Goal: Book appointment/travel/reservation

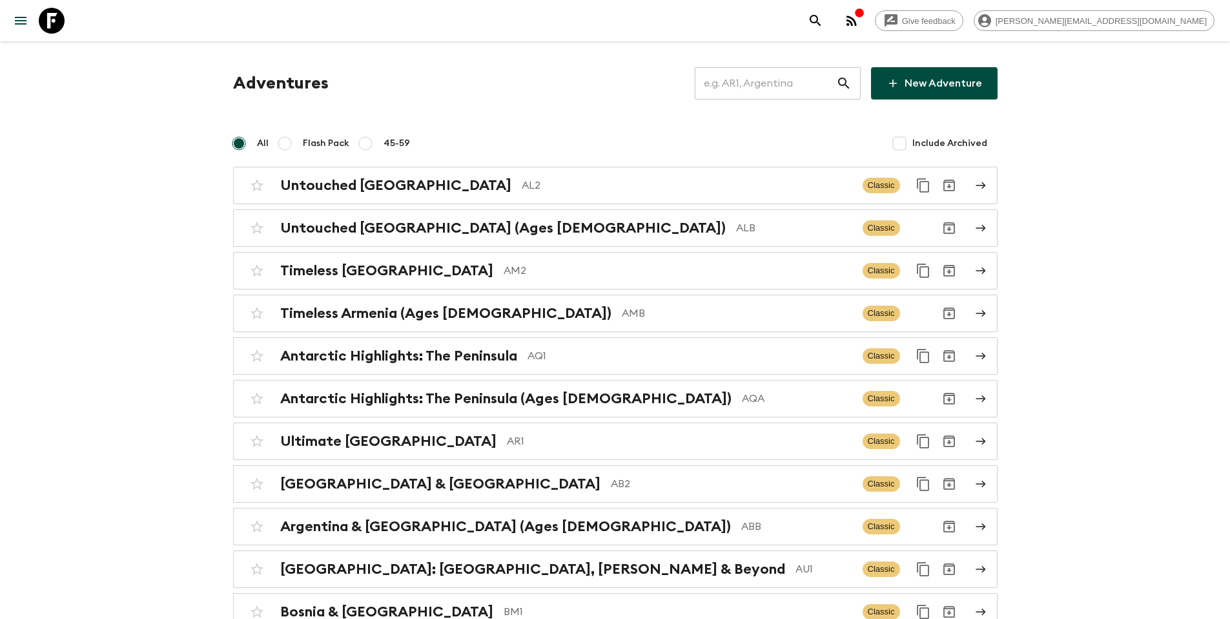
click at [770, 88] on input "text" at bounding box center [765, 83] width 141 height 36
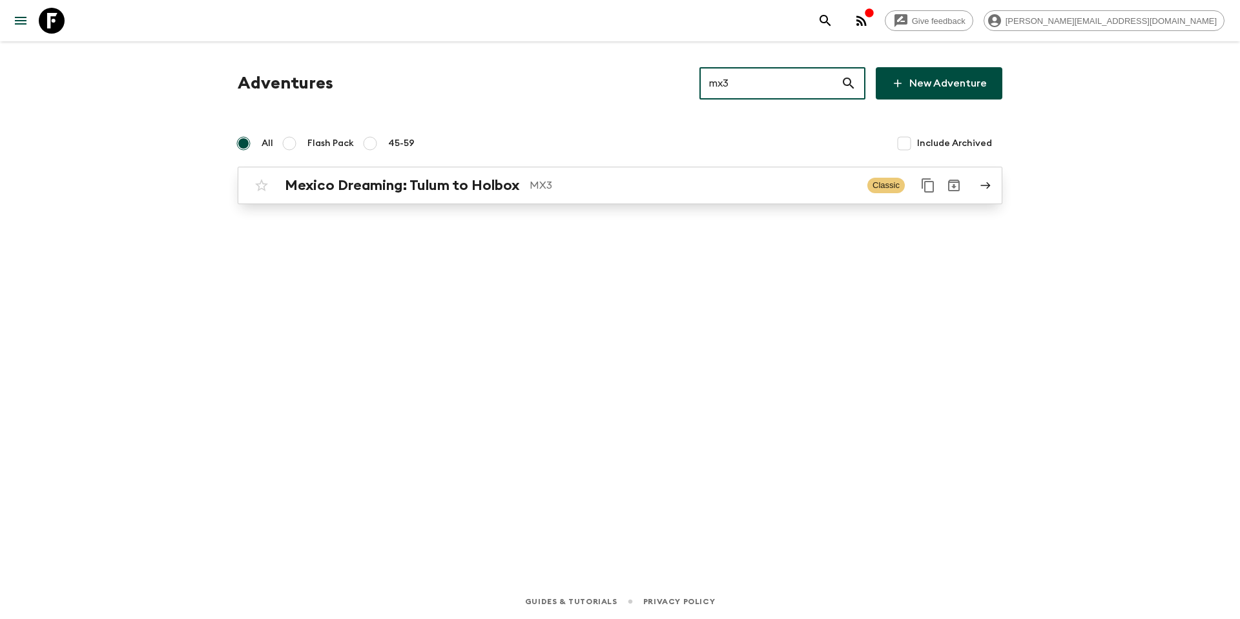
type input "mx3"
click at [632, 183] on p "MX3" at bounding box center [693, 185] width 327 height 15
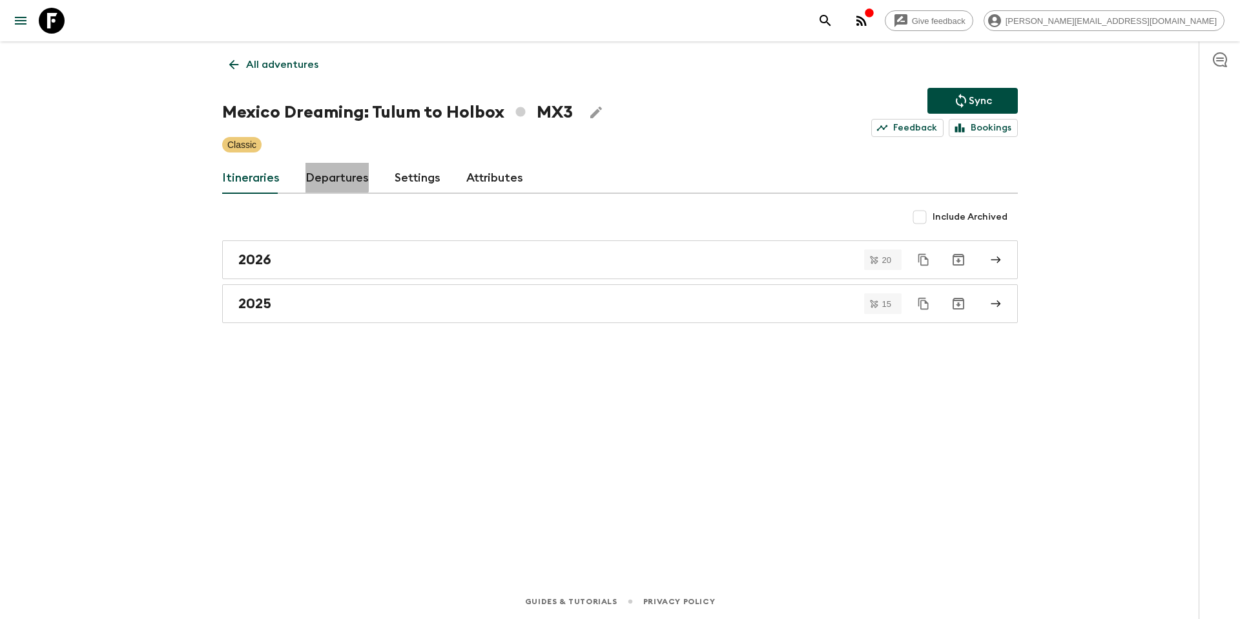
click at [325, 173] on link "Departures" at bounding box center [336, 178] width 63 height 31
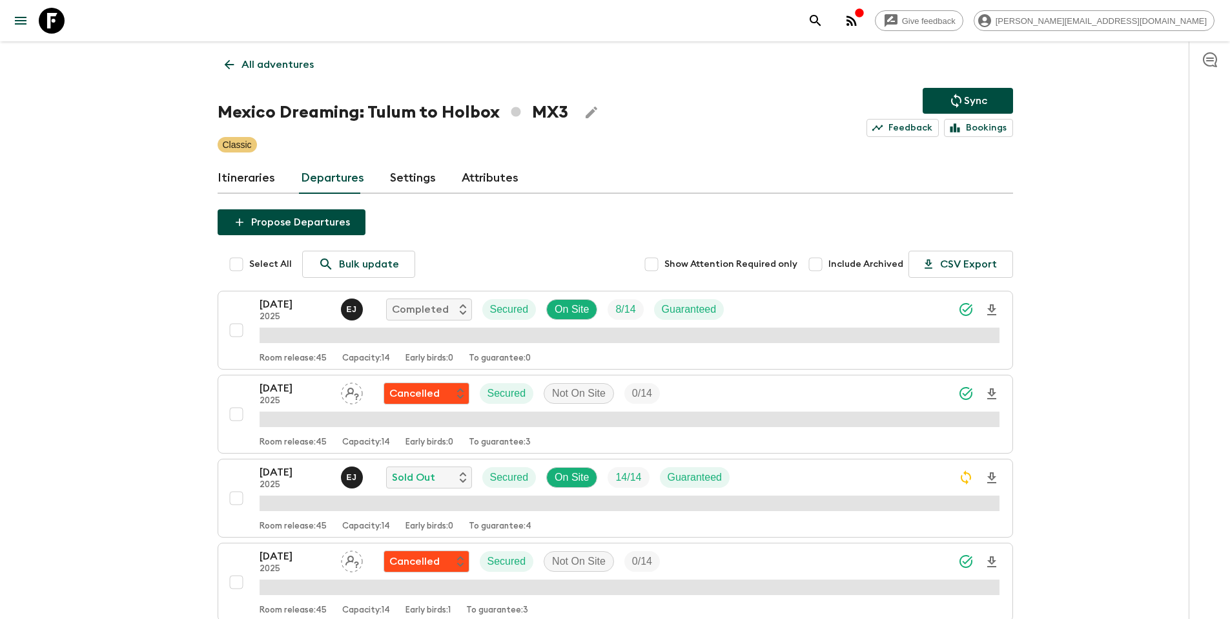
scroll to position [331, 0]
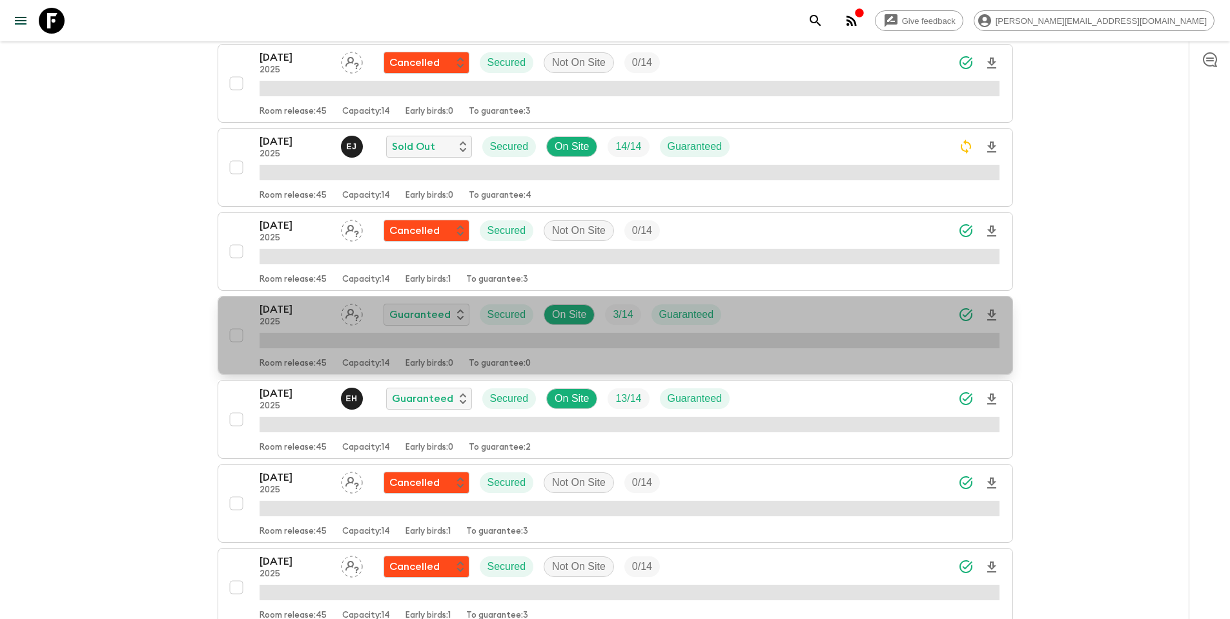
click at [769, 317] on div "[DATE] 2025 Guaranteed Secured On Site 3 / 14 Guaranteed" at bounding box center [630, 315] width 740 height 26
